Goal: Transaction & Acquisition: Purchase product/service

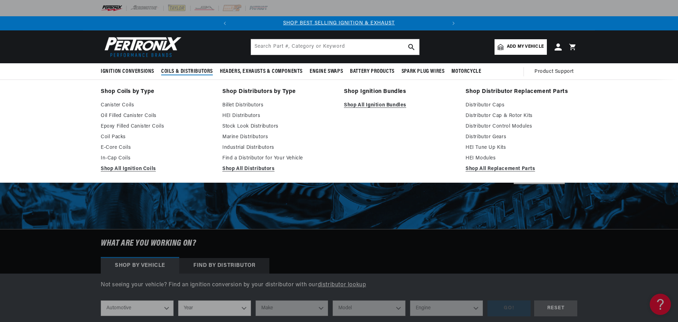
click at [194, 69] on span "Coils & Distributors" at bounding box center [187, 71] width 52 height 7
click at [251, 159] on link "Find a Distributor for Your Vehicle" at bounding box center [278, 158] width 112 height 8
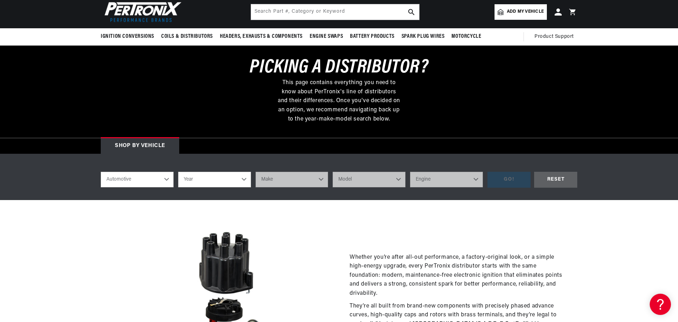
scroll to position [35, 0]
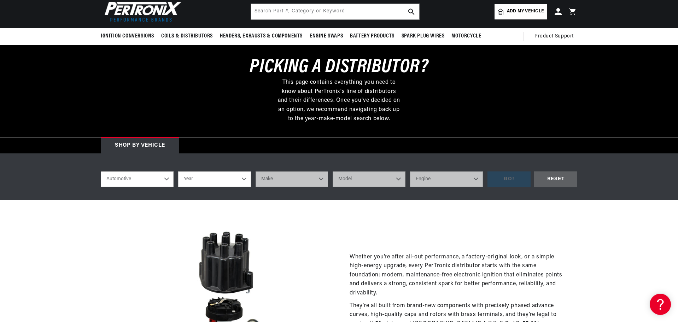
click at [167, 174] on select "Automotive Agricultural Industrial Marine Motorcycle" at bounding box center [137, 180] width 73 height 16
click at [207, 175] on select "Year 2026 2025 2024 2023 2022 2021 2020 2019 2018 2017 2016 2015 2014 2013 2012…" at bounding box center [214, 180] width 73 height 16
select select "1967"
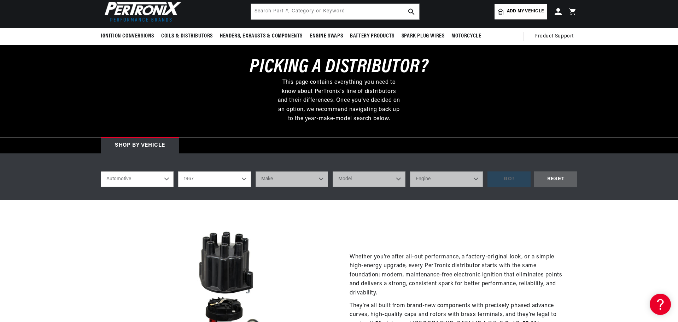
click at [178, 172] on select "Year 2026 2025 2024 2023 2022 2021 2020 2019 2018 2017 2016 2015 2014 2013 2012…" at bounding box center [214, 180] width 73 height 16
click at [218, 176] on select "2026 2025 2024 2023 2022 2021 2020 2019 2018 2017 2016 2015 2014 2013 2012 2011…" at bounding box center [214, 180] width 73 height 16
click at [178, 172] on select "2026 2025 2024 2023 2022 2021 2020 2019 2018 2017 2016 2015 2014 2013 2012 2011…" at bounding box center [214, 180] width 73 height 16
select select "1968"
click at [273, 183] on select "Make Alfa Romeo American Motors Aston Martin Austin Austin Healey Avanti Bentle…" at bounding box center [292, 180] width 73 height 16
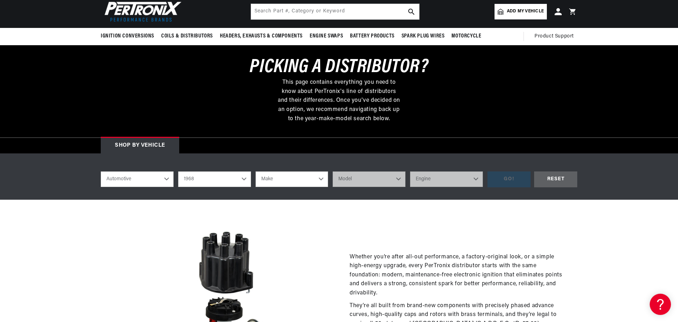
scroll to position [0, 0]
select select "Chrysler"
click at [256, 172] on select "Make Alfa Romeo American Motors Aston Martin Austin Austin Healey Avanti Bentle…" at bounding box center [292, 180] width 73 height 16
select select "Chrysler"
click at [360, 178] on select "Model 300 Imperial New Yorker Newport Town & Country" at bounding box center [369, 180] width 73 height 16
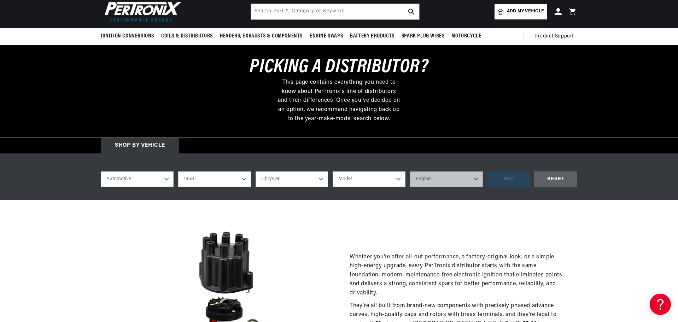
select select "Imperial"
click at [333, 172] on select "Model 300 Imperial New Yorker Newport Town & Country" at bounding box center [369, 180] width 73 height 16
click at [458, 181] on select "Engine 440cid / 7.2L" at bounding box center [446, 180] width 73 height 16
click at [360, 172] on select "300 Imperial New Yorker Newport Town & Country" at bounding box center [369, 180] width 73 height 16
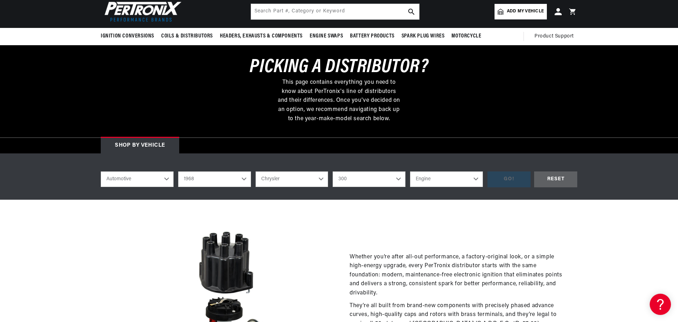
click at [333, 172] on select "300 Imperial New Yorker Newport Town & Country" at bounding box center [369, 180] width 73 height 16
click at [436, 181] on select "Engine 383cid / 6.3L 440cid / 7.2L" at bounding box center [446, 180] width 73 height 16
drag, startPoint x: 386, startPoint y: 185, endPoint x: 383, endPoint y: 181, distance: 4.6
click at [385, 185] on select "300 Imperial New Yorker Newport Town & Country" at bounding box center [369, 180] width 73 height 16
click at [333, 172] on select "300 Imperial New Yorker Newport Town & Country" at bounding box center [369, 180] width 73 height 16
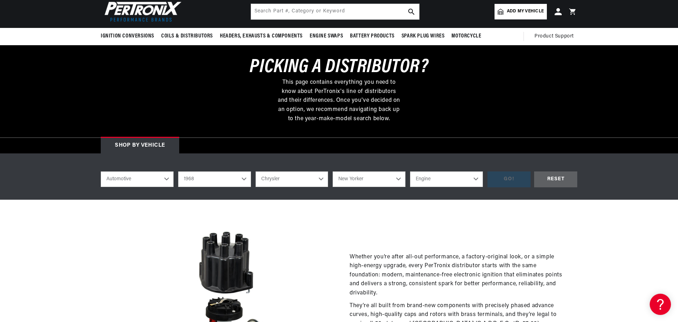
click at [429, 186] on select "Engine 440cid / 7.2L" at bounding box center [446, 180] width 73 height 16
drag, startPoint x: 374, startPoint y: 182, endPoint x: 373, endPoint y: 186, distance: 3.9
click at [374, 182] on select "300 Imperial New Yorker Newport Town & Country" at bounding box center [369, 180] width 73 height 16
click at [333, 172] on select "300 Imperial New Yorker Newport Town & Country" at bounding box center [369, 180] width 73 height 16
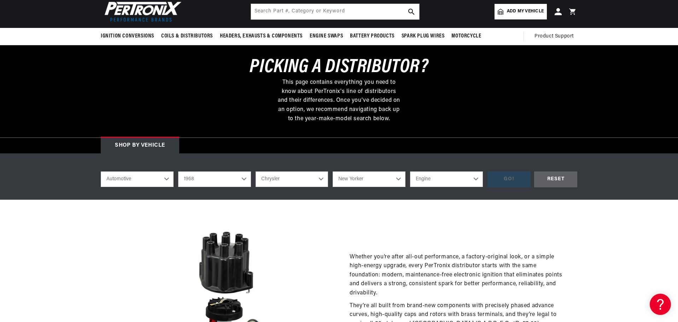
click at [426, 182] on select "Engine 440cid / 7.2L" at bounding box center [446, 180] width 73 height 16
click at [371, 182] on select "300 Imperial New Yorker Newport Town & Country" at bounding box center [369, 180] width 73 height 16
click at [333, 172] on select "300 Imperial New Yorker Newport Town & Country" at bounding box center [369, 180] width 73 height 16
select select "Town-Country"
drag, startPoint x: 433, startPoint y: 177, endPoint x: 432, endPoint y: 186, distance: 9.9
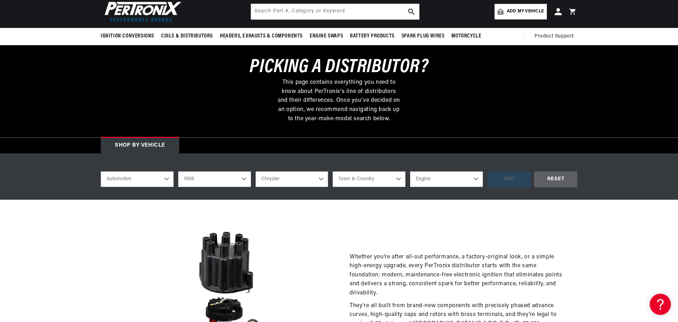
click at [433, 177] on select "Engine 5.9L 6.6L 6.8L 7.0L 383cid / 6.3L 440cid / 7.2L" at bounding box center [446, 180] width 73 height 16
click at [235, 178] on select "2026 2025 2024 2023 2022 2021 2020 2019 2018 2017 2016 2015 2014 2013 2012 2011…" at bounding box center [214, 180] width 73 height 16
click at [178, 172] on select "2026 2025 2024 2023 2022 2021 2020 2019 2018 2017 2016 2015 2014 2013 2012 2011…" at bounding box center [214, 180] width 73 height 16
select select "1975"
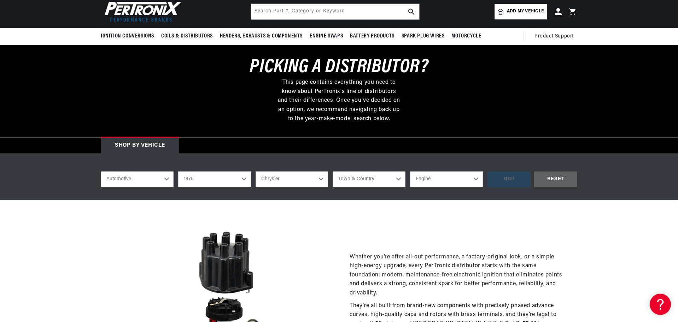
drag, startPoint x: 303, startPoint y: 179, endPoint x: 313, endPoint y: 179, distance: 10.6
click at [303, 179] on select "Alfa Romeo American Motors Audi Austin BMW Buick Cadillac Checker Chevrolet Chr…" at bounding box center [292, 180] width 73 height 16
click at [368, 180] on select "Cordoba Imperial New Yorker Newport Town & Country" at bounding box center [369, 180] width 73 height 16
click at [333, 172] on select "Cordoba Imperial New Yorker Newport Town & Country" at bounding box center [369, 180] width 73 height 16
select select "Cordoba"
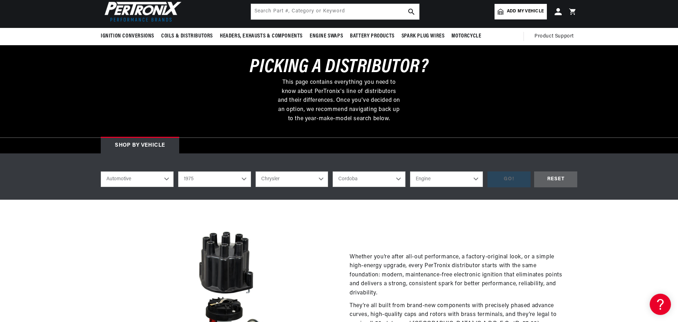
click at [427, 182] on select "Engine 318cid / 5.2L 360cid / 5.9L 400cid / 6.6L" at bounding box center [446, 180] width 73 height 16
select select "318cid-5.2L"
click at [410, 172] on select "Engine 318cid / 5.2L 360cid / 5.9L 400cid / 6.6L" at bounding box center [446, 180] width 73 height 16
select select "318cid-5.2L"
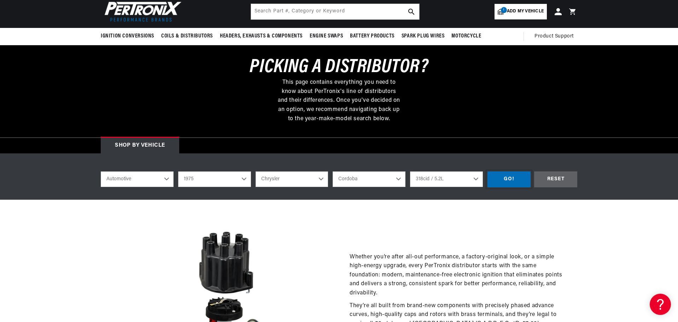
click at [518, 178] on div "GO!" at bounding box center [509, 180] width 43 height 16
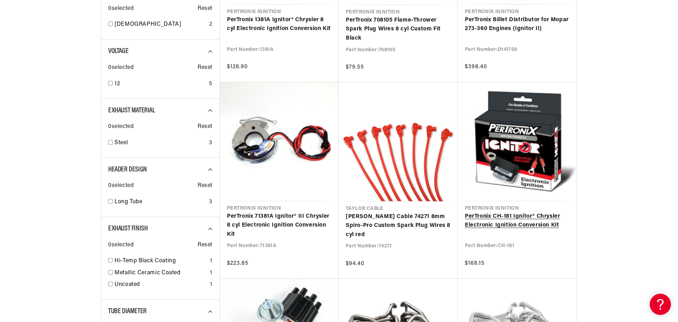
scroll to position [424, 0]
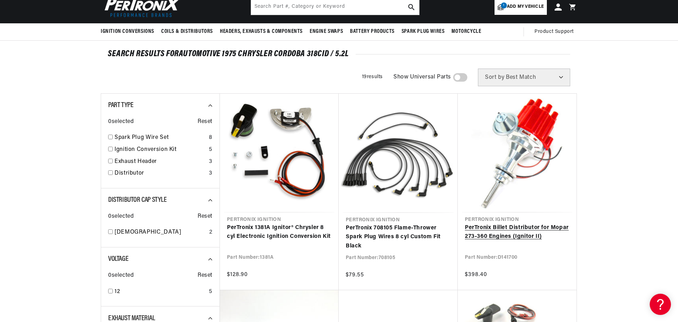
scroll to position [71, 0]
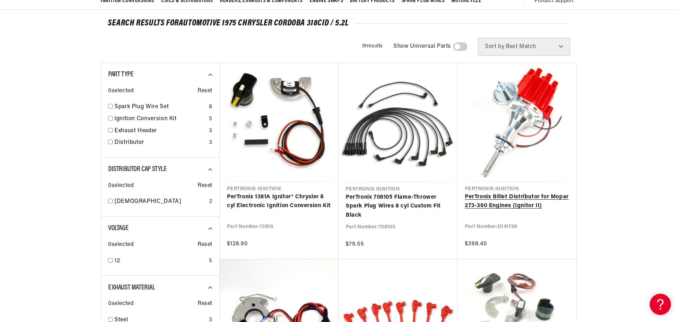
click at [537, 193] on link "PerTronix Billet Distributor for Mopar 273-360 Engines (Ignitor II)" at bounding box center [517, 202] width 105 height 18
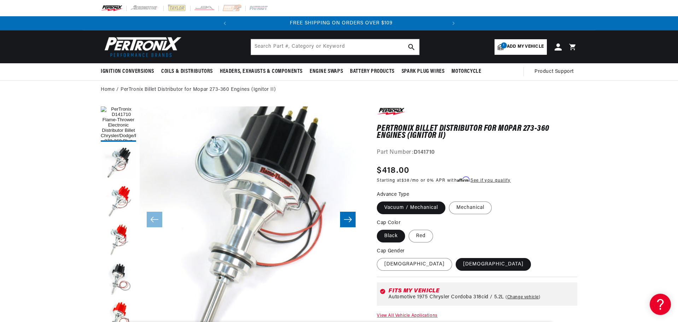
scroll to position [0, 214]
click at [422, 237] on label "Red" at bounding box center [421, 236] width 24 height 13
click at [409, 229] on input "Red" at bounding box center [409, 228] width 0 height 0
radio input "true"
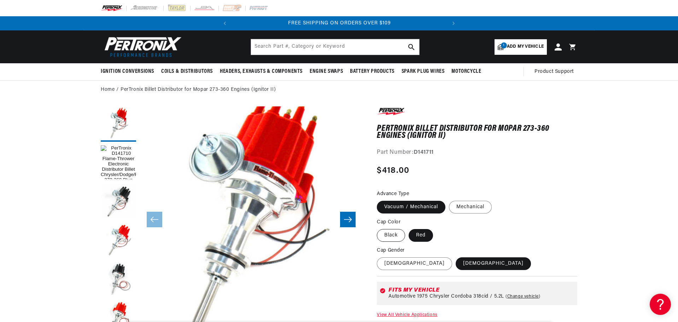
click at [397, 236] on label "Black" at bounding box center [391, 235] width 28 height 13
click at [379, 228] on input "Black" at bounding box center [379, 228] width 0 height 0
radio input "true"
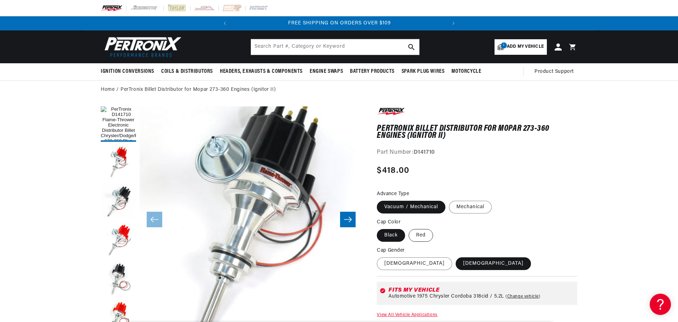
click at [424, 234] on label "Red" at bounding box center [421, 235] width 24 height 13
click at [409, 228] on input "Red" at bounding box center [409, 228] width 0 height 0
radio input "true"
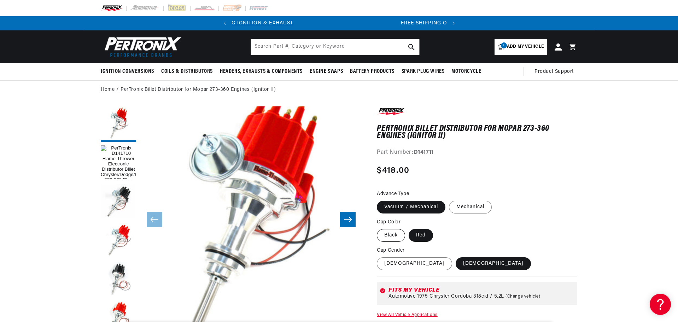
scroll to position [0, 20]
click at [388, 237] on label "Black" at bounding box center [391, 235] width 28 height 13
click at [379, 228] on input "Black" at bounding box center [379, 228] width 0 height 0
radio input "true"
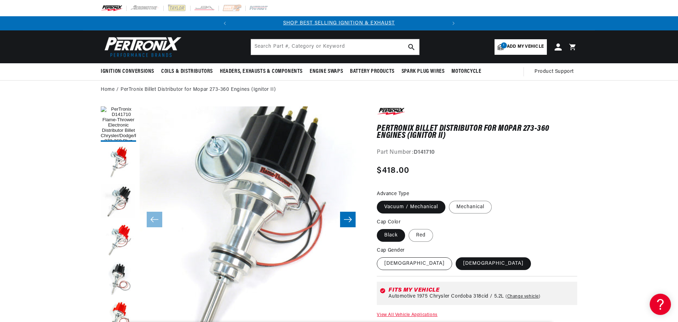
click at [393, 264] on label "Female" at bounding box center [414, 264] width 75 height 13
click at [379, 256] on input "Female" at bounding box center [379, 256] width 0 height 0
radio input "true"
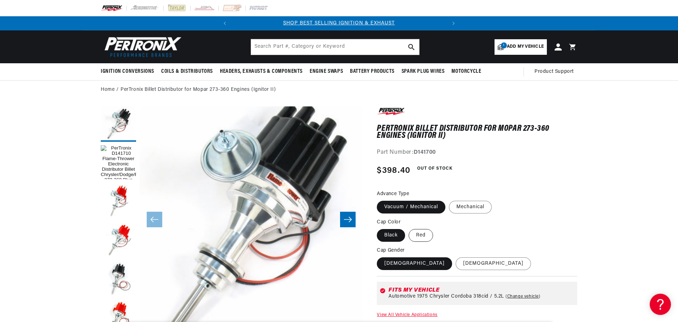
click at [424, 237] on label "Red" at bounding box center [421, 235] width 24 height 13
click at [409, 228] on input "Red" at bounding box center [409, 228] width 0 height 0
radio input "true"
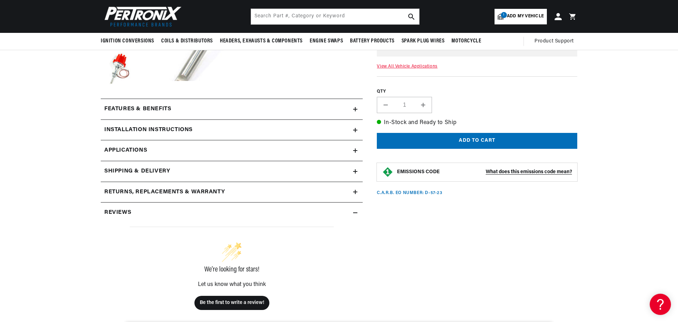
scroll to position [141, 0]
